Goal: Information Seeking & Learning: Check status

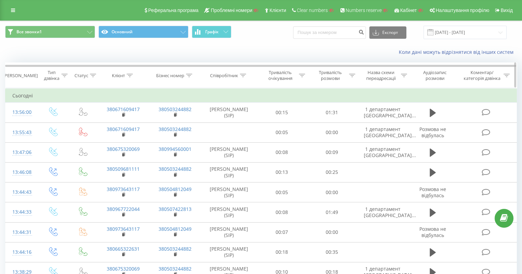
click at [128, 75] on icon at bounding box center [130, 75] width 6 height 3
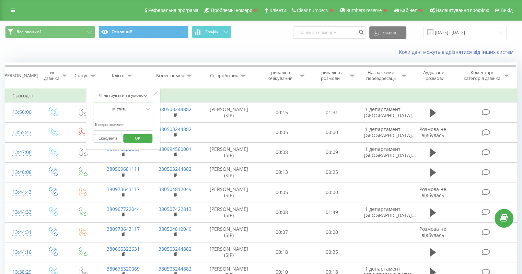
click at [123, 128] on input "text" at bounding box center [123, 125] width 60 height 12
paste input "380679743512"
click at [139, 138] on span "OK" at bounding box center [137, 138] width 19 height 11
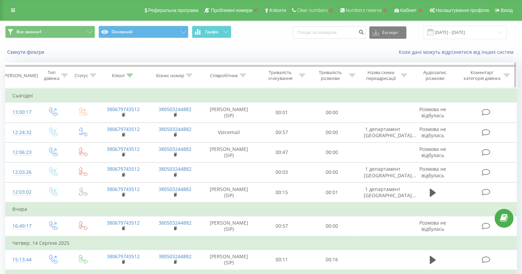
click at [130, 74] on icon at bounding box center [130, 75] width 6 height 3
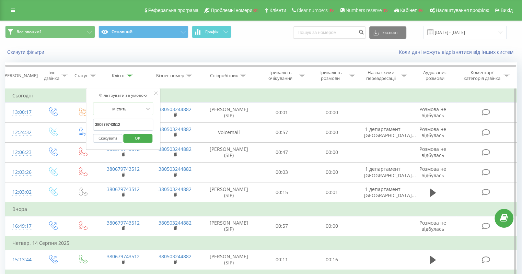
click at [132, 123] on input "380679743512" at bounding box center [123, 125] width 60 height 12
paste input "1609417"
click at [141, 138] on span "OK" at bounding box center [137, 138] width 19 height 11
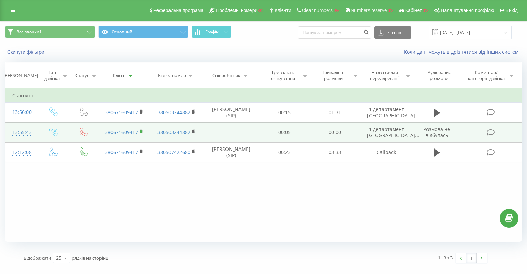
click at [140, 131] on rect at bounding box center [141, 131] width 2 height 3
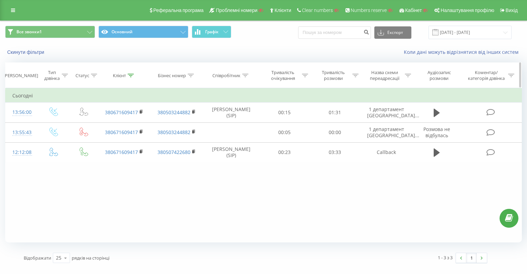
click at [130, 76] on icon at bounding box center [131, 75] width 6 height 3
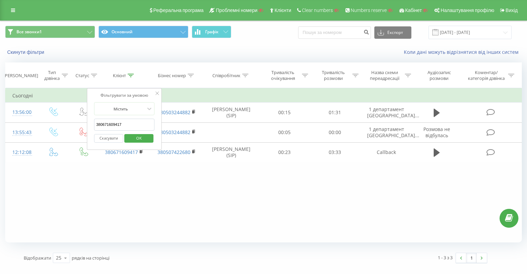
click at [121, 122] on input "380671609417" at bounding box center [124, 125] width 60 height 12
paste input "9743512"
click at [141, 136] on span "OK" at bounding box center [138, 138] width 19 height 11
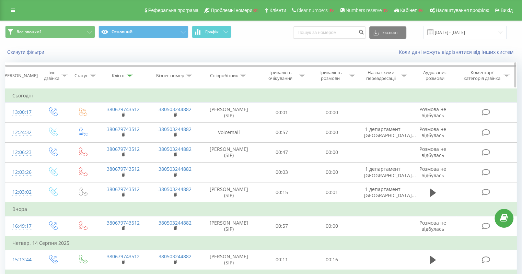
click at [127, 75] on icon at bounding box center [130, 75] width 6 height 3
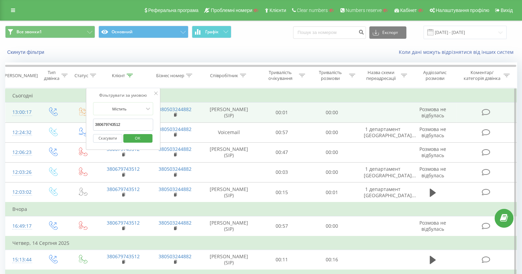
drag, startPoint x: 127, startPoint y: 123, endPoint x: 60, endPoint y: 121, distance: 67.0
click at [61, 121] on table "Фільтрувати за умовою Дорівнює Введіть значення Скасувати OK Фільтрувати за умо…" at bounding box center [261, 196] width 512 height 216
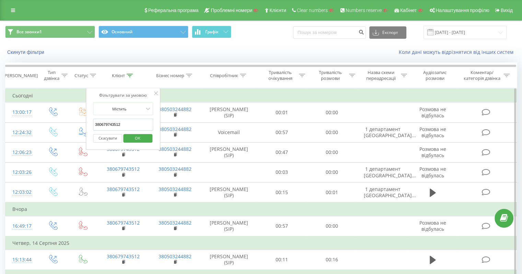
paste input "1609417"
click at [132, 139] on span "OK" at bounding box center [137, 138] width 19 height 11
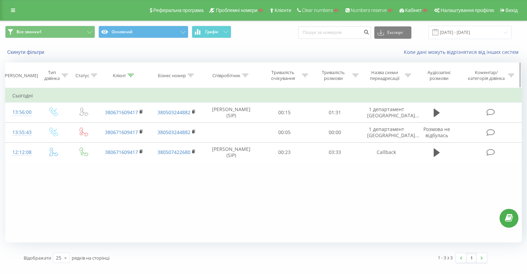
click at [132, 76] on icon at bounding box center [131, 75] width 6 height 3
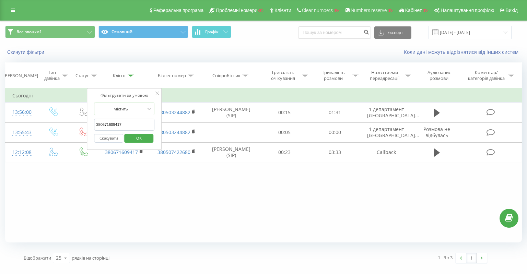
click at [124, 122] on input "380671609417" at bounding box center [124, 125] width 60 height 12
paste input "380679743512"
click at [135, 121] on input "380671609417380679743512" at bounding box center [124, 125] width 60 height 12
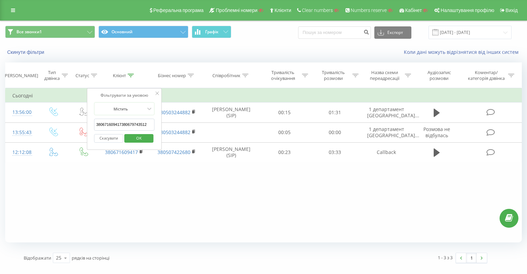
click at [135, 121] on input "380671609417380679743512" at bounding box center [124, 125] width 60 height 12
paste input "text"
type input "380679743512"
click at [152, 114] on div "Містить" at bounding box center [124, 108] width 60 height 13
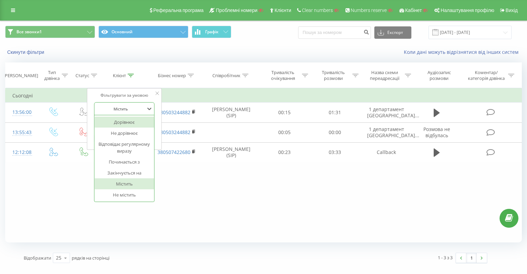
click at [161, 112] on div "Фільтрувати за умовою 7 results available. Use Up and Down to choose options, p…" at bounding box center [124, 119] width 75 height 62
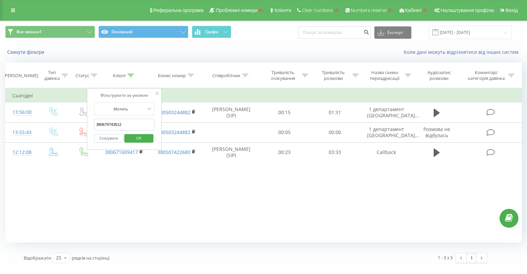
click at [143, 134] on span "OK" at bounding box center [138, 138] width 19 height 11
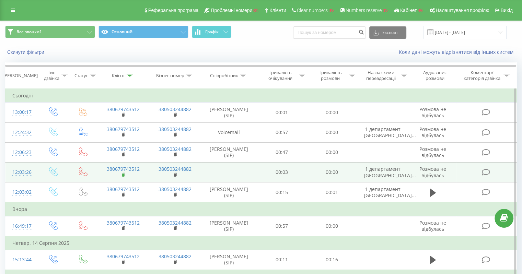
click at [123, 174] on rect at bounding box center [123, 175] width 2 height 3
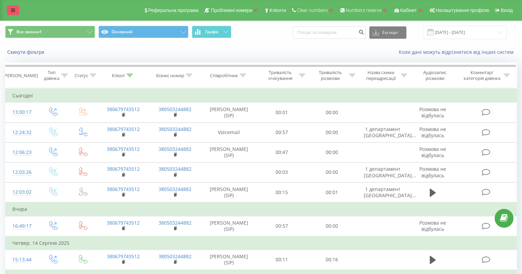
click at [14, 11] on icon at bounding box center [13, 10] width 4 height 5
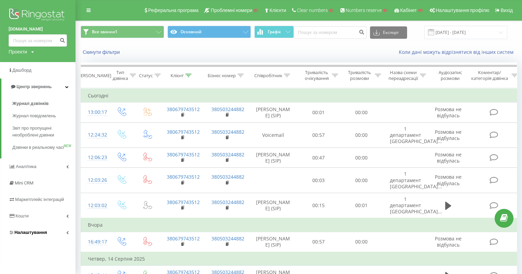
click at [36, 232] on link "Налаштування" at bounding box center [38, 232] width 76 height 16
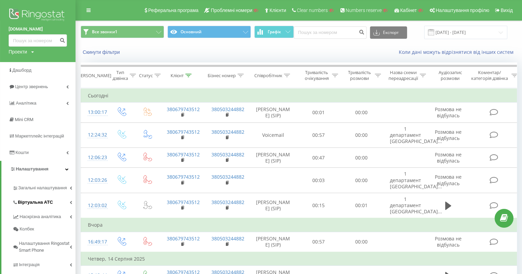
click at [43, 202] on span "Віртуальна АТС" at bounding box center [35, 202] width 35 height 7
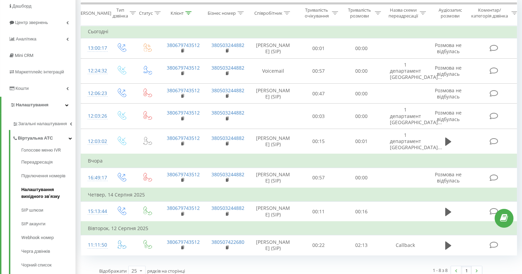
scroll to position [69, 0]
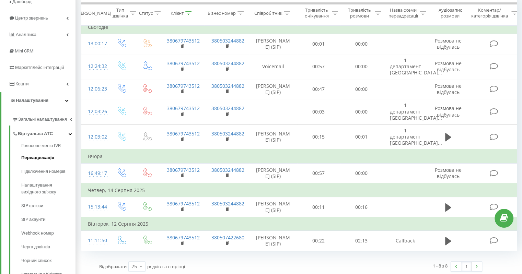
click at [44, 159] on span "Переадресація" at bounding box center [37, 157] width 33 height 7
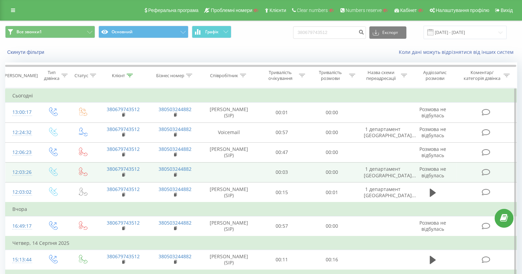
click at [30, 173] on div "12:03:26" at bounding box center [21, 172] width 18 height 13
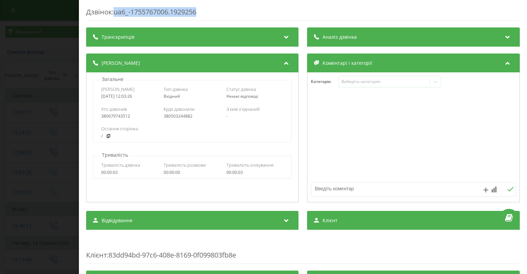
drag, startPoint x: 197, startPoint y: 11, endPoint x: 116, endPoint y: 13, distance: 81.4
click at [116, 13] on div "Дзвінок : ua6_-1755767006.1929256" at bounding box center [303, 13] width 434 height 13
copy div "ua6_-1755767006.1929256"
click at [57, 182] on div "Дзвінок : ua6_-1755767006.1929256 Транскрипція Для AI-аналізу майбутніх дзвінкі…" at bounding box center [263, 137] width 527 height 274
